Goal: Information Seeking & Learning: Learn about a topic

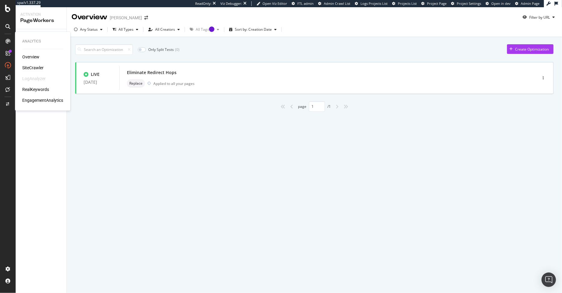
click at [31, 66] on div "SiteCrawler" at bounding box center [32, 68] width 21 height 6
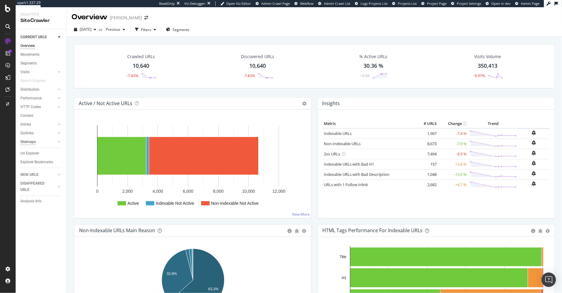
click at [29, 142] on div "Sitemaps" at bounding box center [27, 142] width 15 height 6
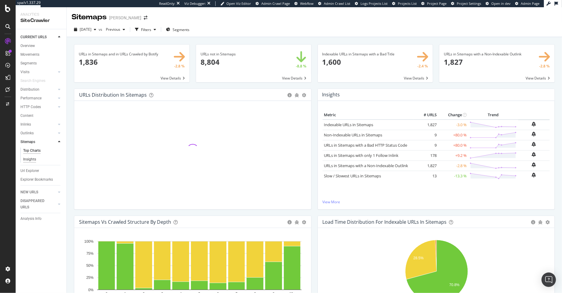
click at [27, 159] on div "Insights" at bounding box center [29, 159] width 13 height 6
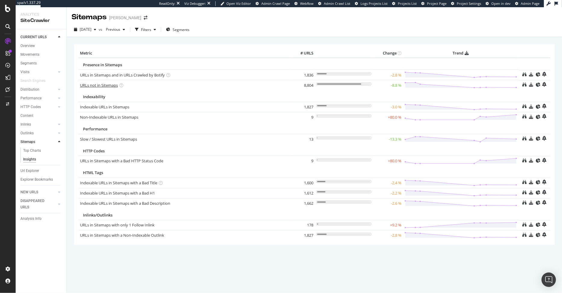
click at [105, 85] on link "URLs not in Sitemaps" at bounding box center [99, 84] width 38 height 5
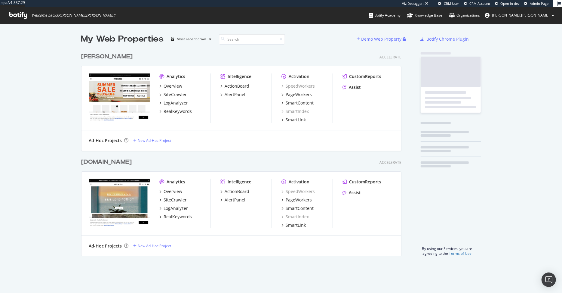
scroll to position [211, 325]
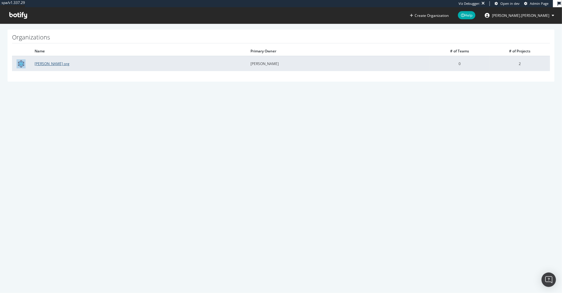
click at [62, 64] on link "Steven Madden org" at bounding box center [52, 63] width 35 height 5
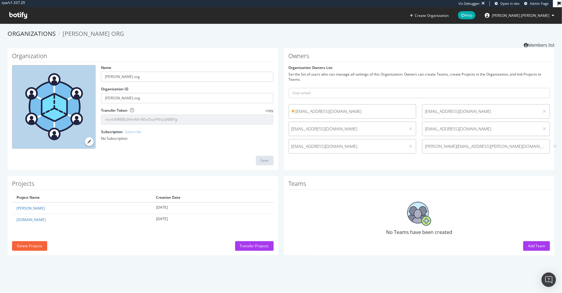
click at [540, 15] on span "ryan.flanagan" at bounding box center [520, 15] width 57 height 5
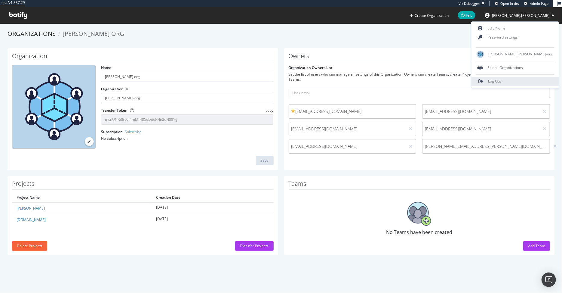
click at [501, 80] on span "Log Out" at bounding box center [494, 81] width 13 height 5
